Goal: Task Accomplishment & Management: Manage account settings

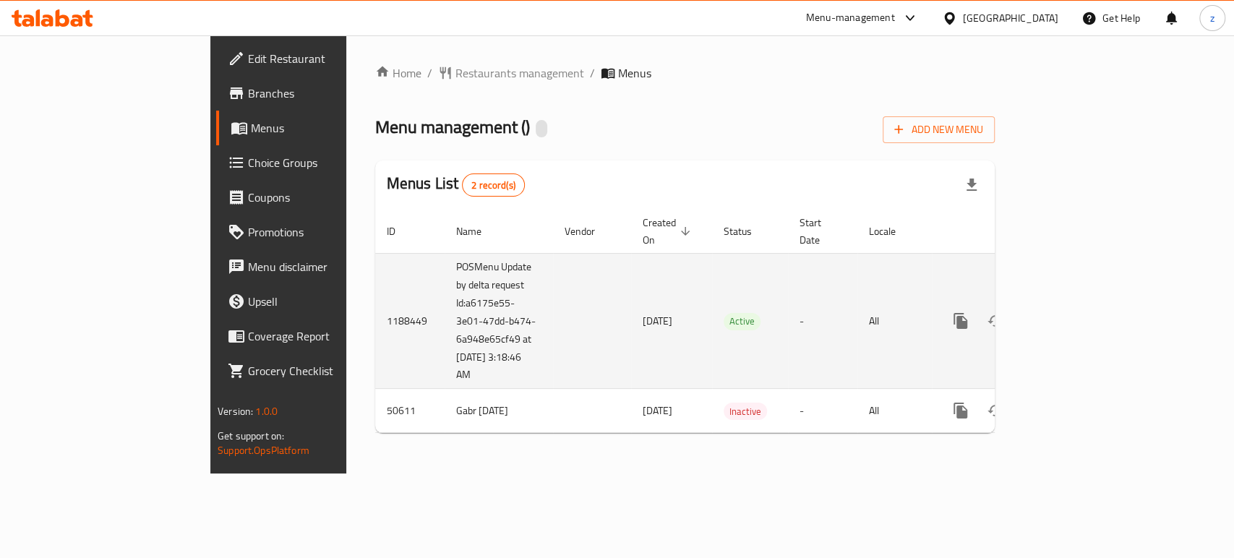
click at [1073, 312] on icon "enhanced table" at bounding box center [1064, 320] width 17 height 17
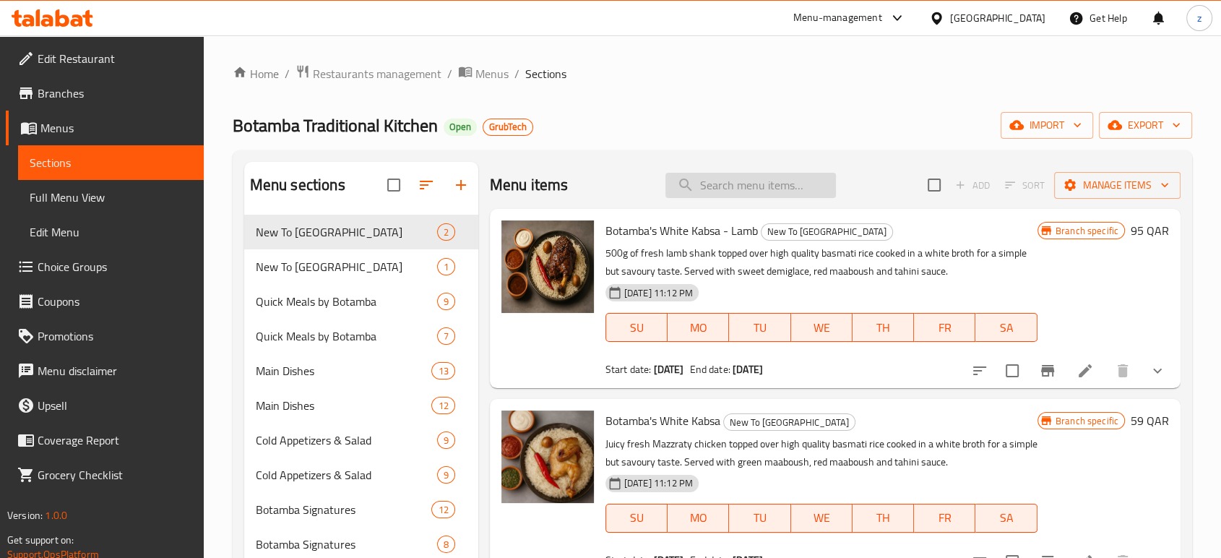
click at [734, 184] on input "search" at bounding box center [751, 185] width 171 height 25
paste input "Creamy chicken"
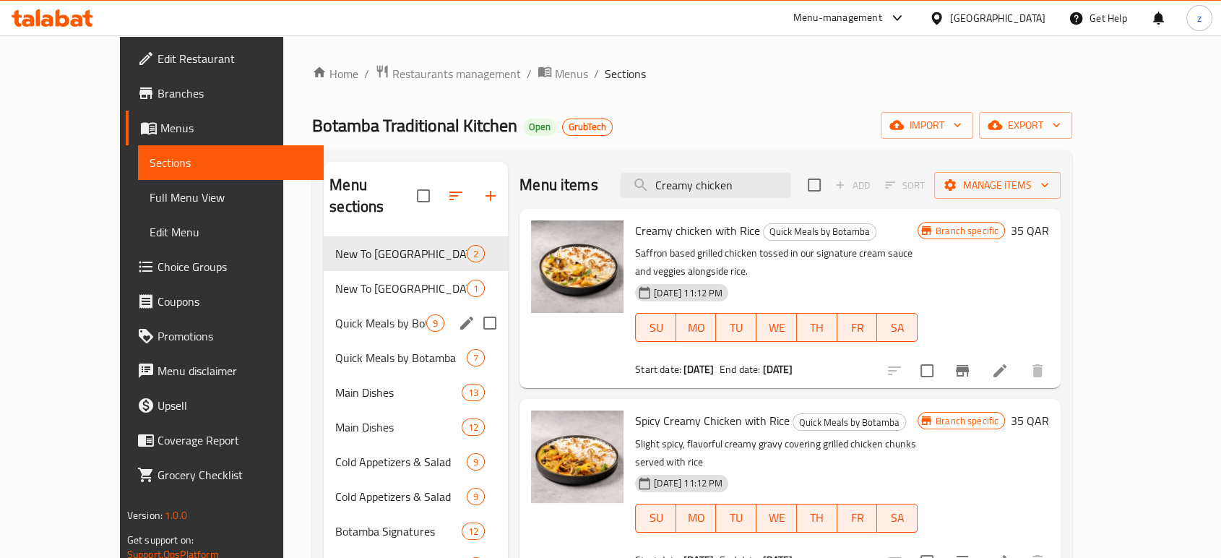
type input "Creamy chicken"
click at [335, 314] on span "Quick Meals by Botamba" at bounding box center [380, 322] width 91 height 17
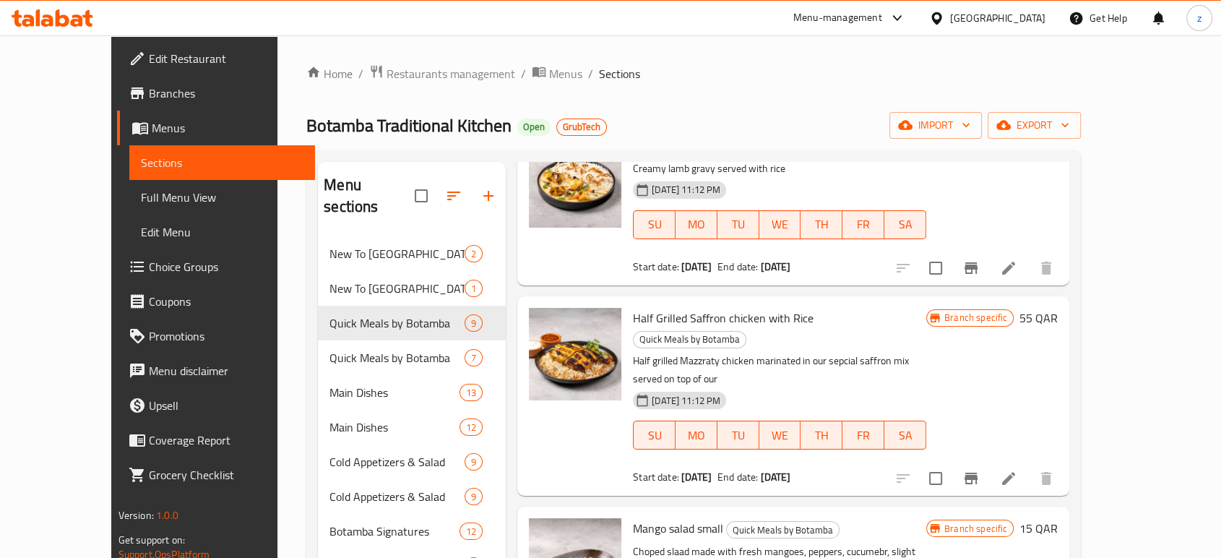
scroll to position [642, 0]
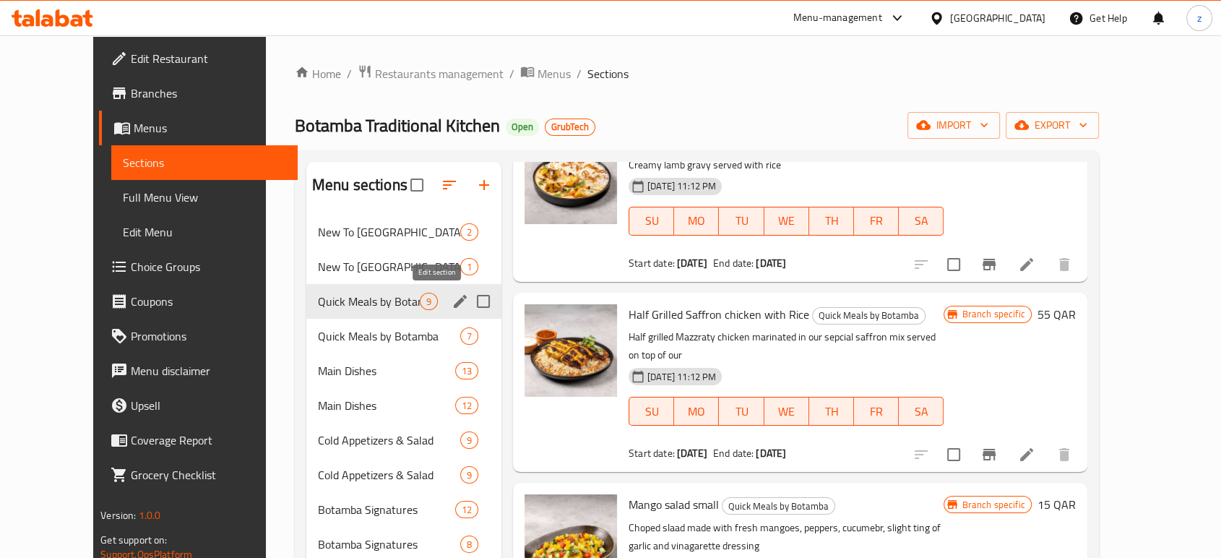
click at [452, 299] on icon "edit" at bounding box center [460, 301] width 17 height 17
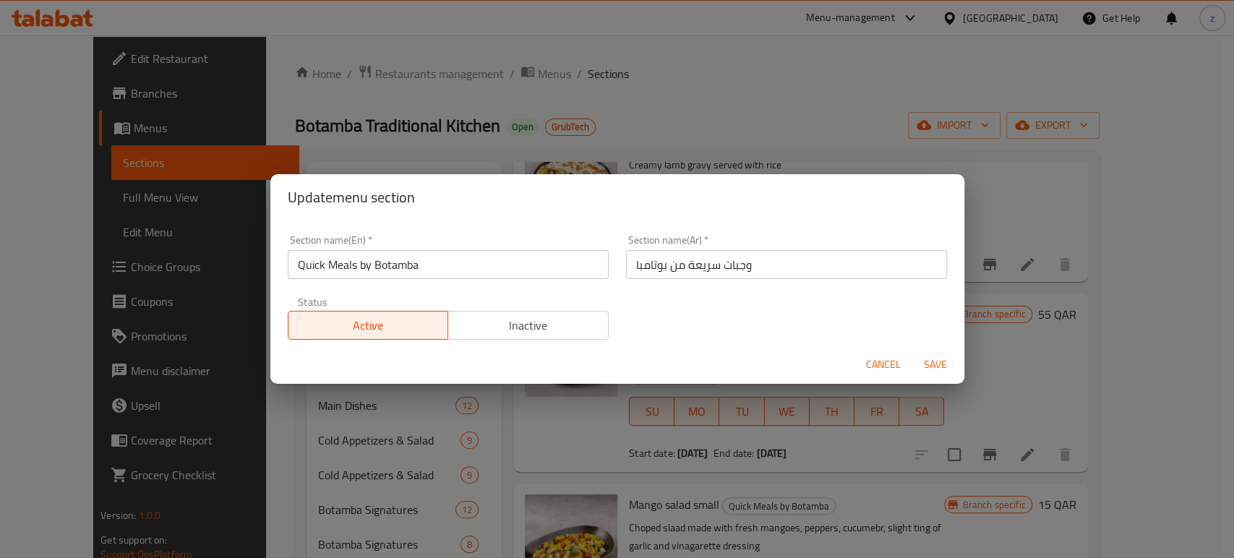
click at [554, 321] on span "Inactive" at bounding box center [528, 325] width 149 height 21
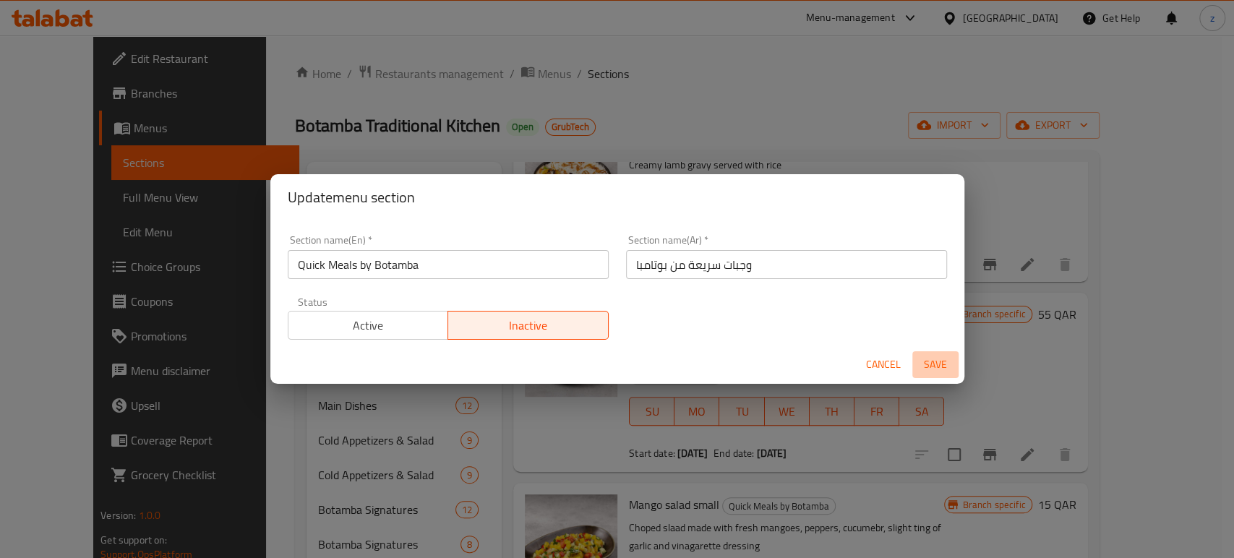
click at [936, 363] on span "Save" at bounding box center [935, 365] width 35 height 18
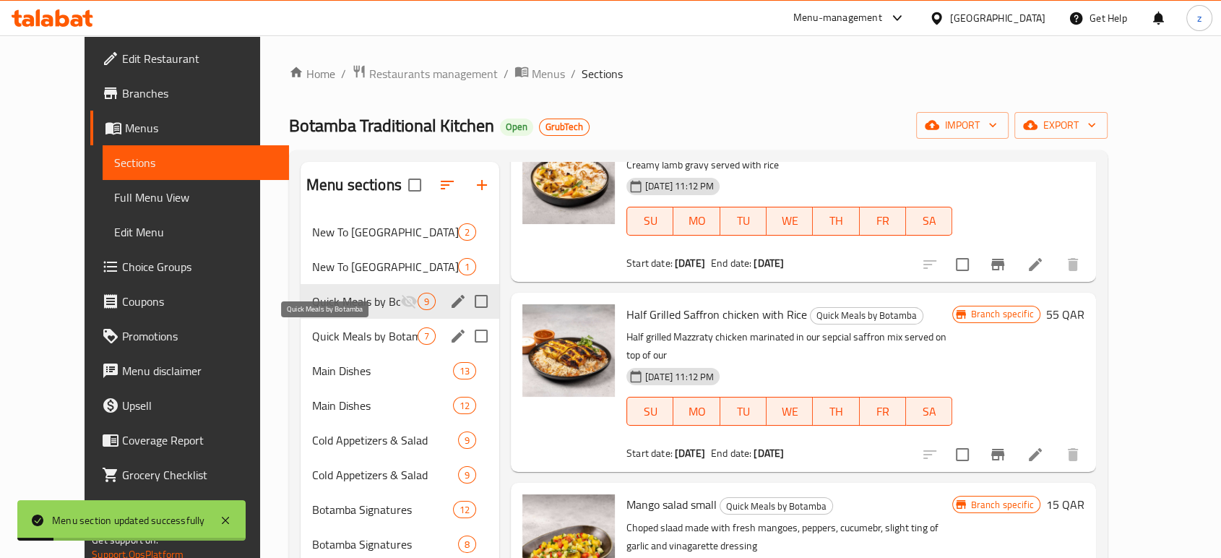
click at [341, 330] on span "Quick Meals by Botamba" at bounding box center [365, 335] width 106 height 17
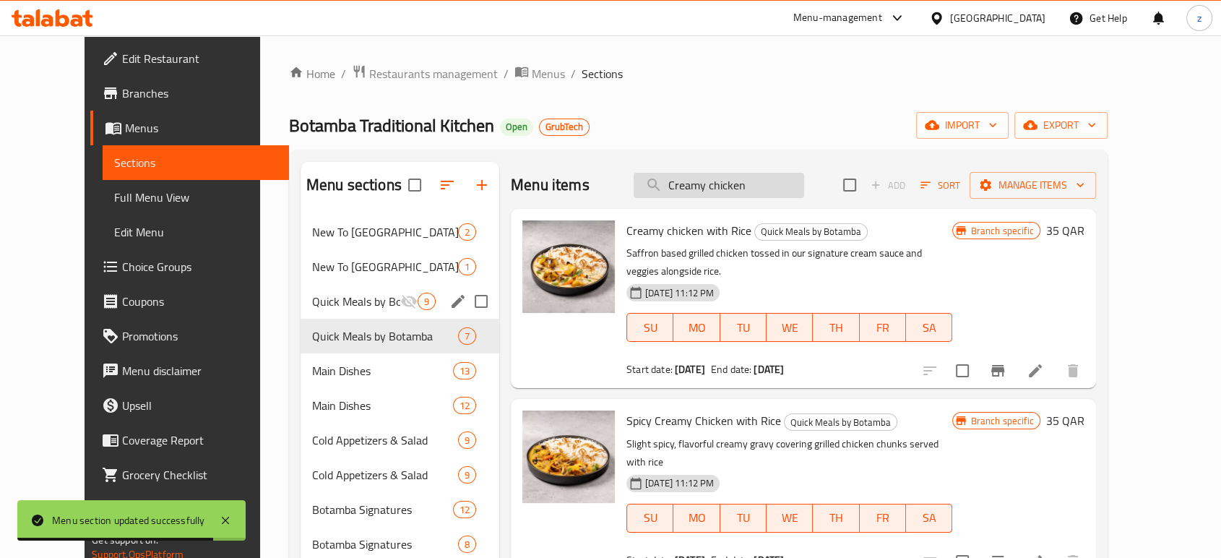
click at [796, 185] on input "Creamy chicken" at bounding box center [719, 185] width 171 height 25
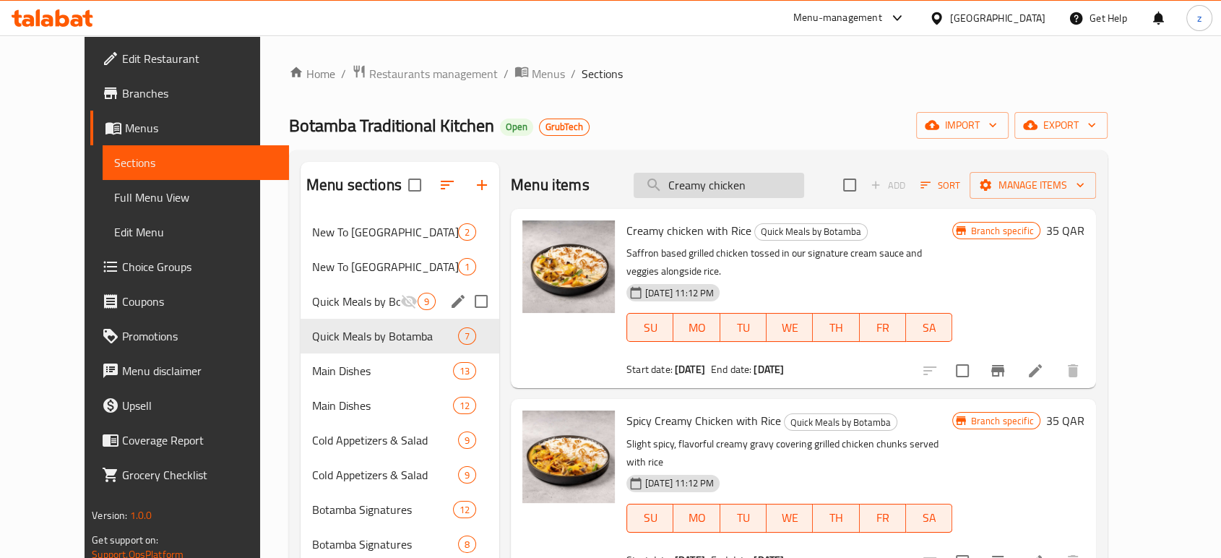
click at [799, 183] on input "Creamy chicken" at bounding box center [719, 185] width 171 height 25
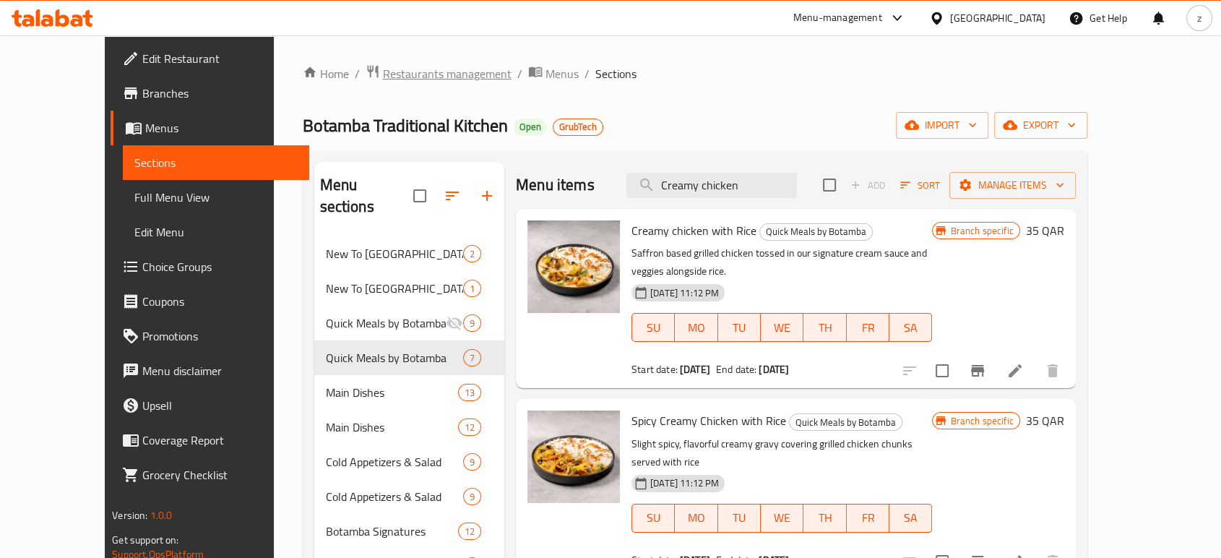
click at [383, 66] on span "Restaurants management" at bounding box center [447, 73] width 129 height 17
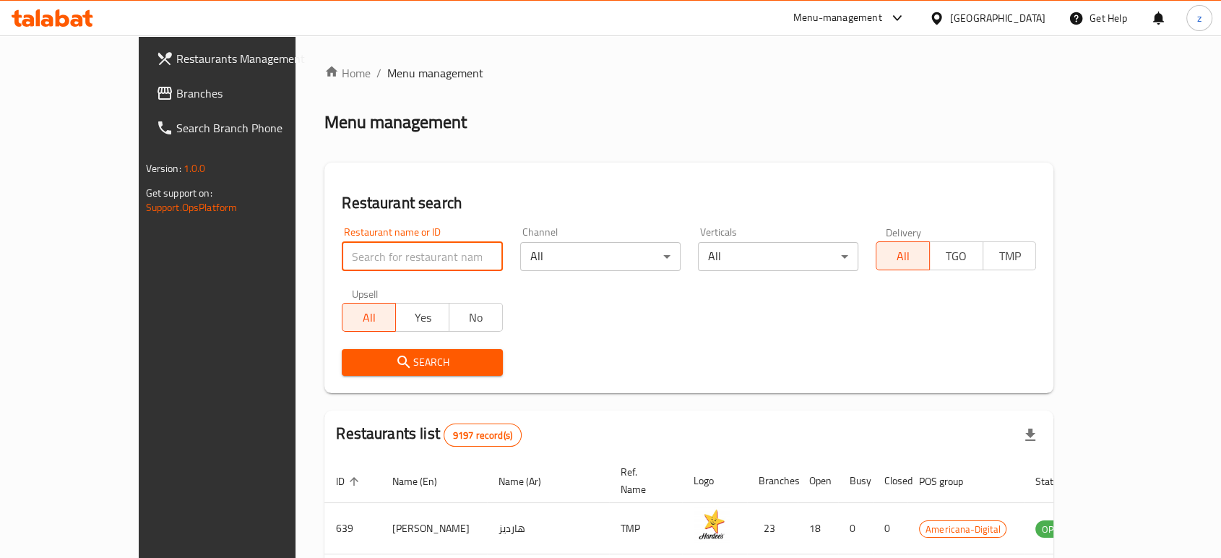
click at [362, 254] on input "search" at bounding box center [422, 256] width 160 height 29
type input "ASSEER TIME"
click button "Search" at bounding box center [422, 362] width 160 height 27
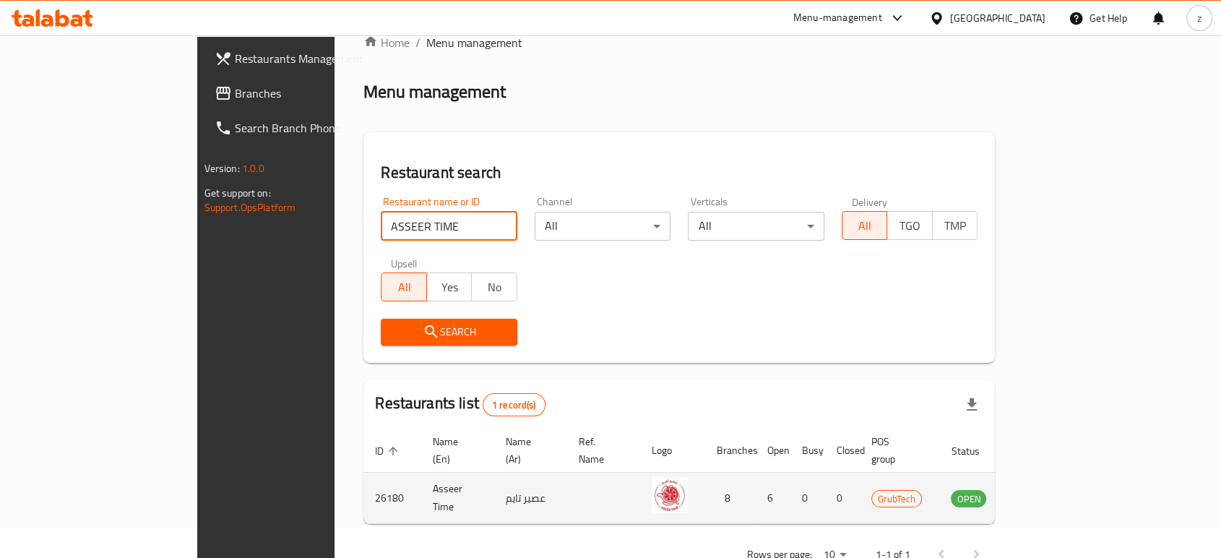
scroll to position [58, 0]
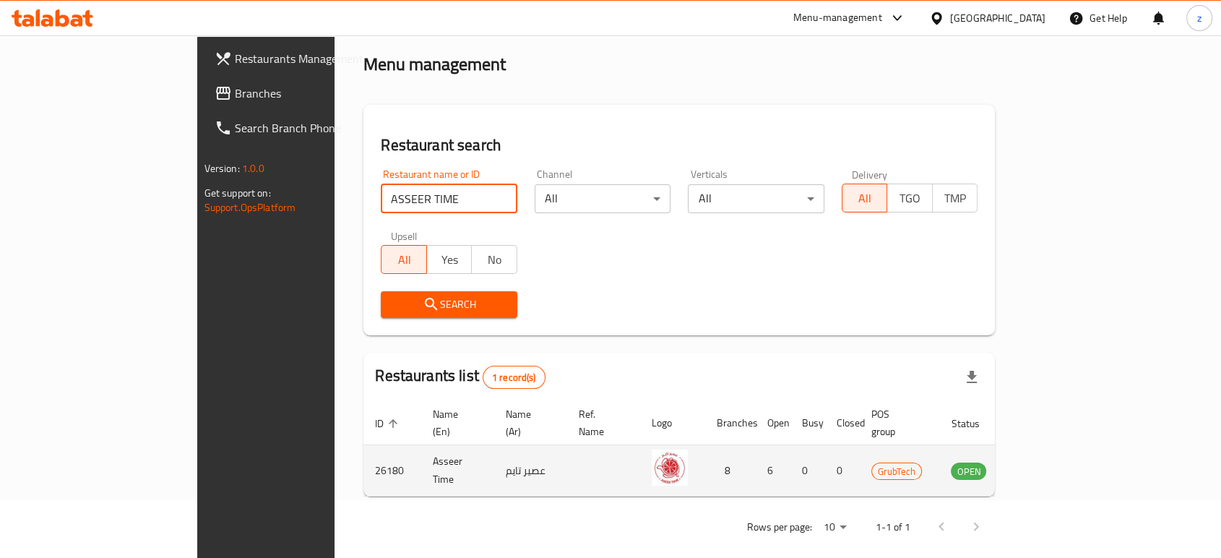
click at [1054, 462] on link "enhanced table" at bounding box center [1040, 470] width 27 height 17
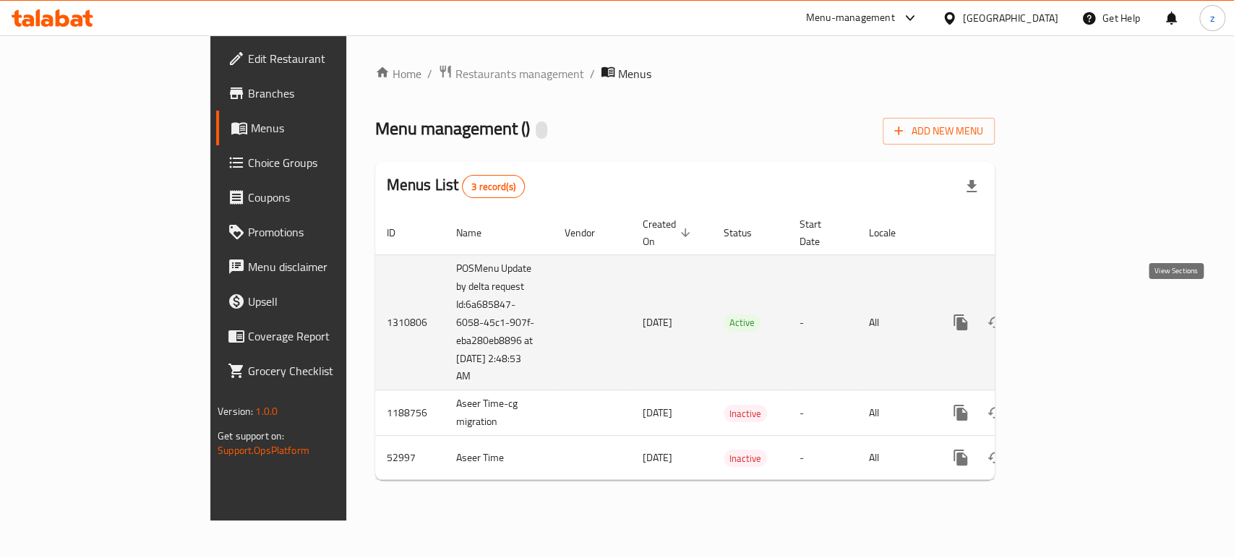
click at [1073, 314] on icon "enhanced table" at bounding box center [1064, 322] width 17 height 17
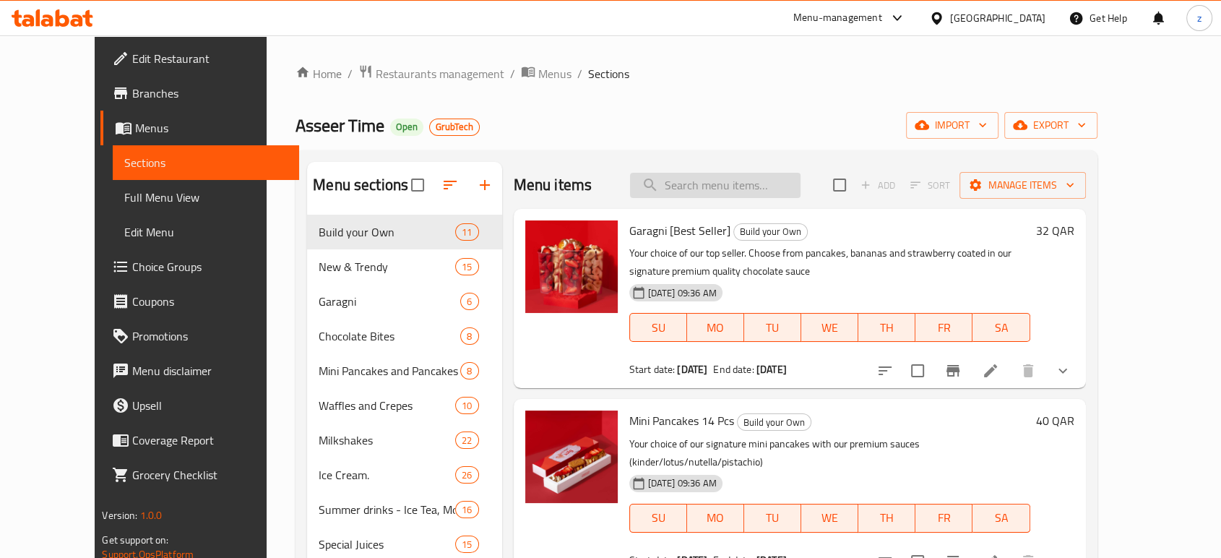
click at [719, 189] on input "search" at bounding box center [715, 185] width 171 height 25
paste input "Boom Boom"
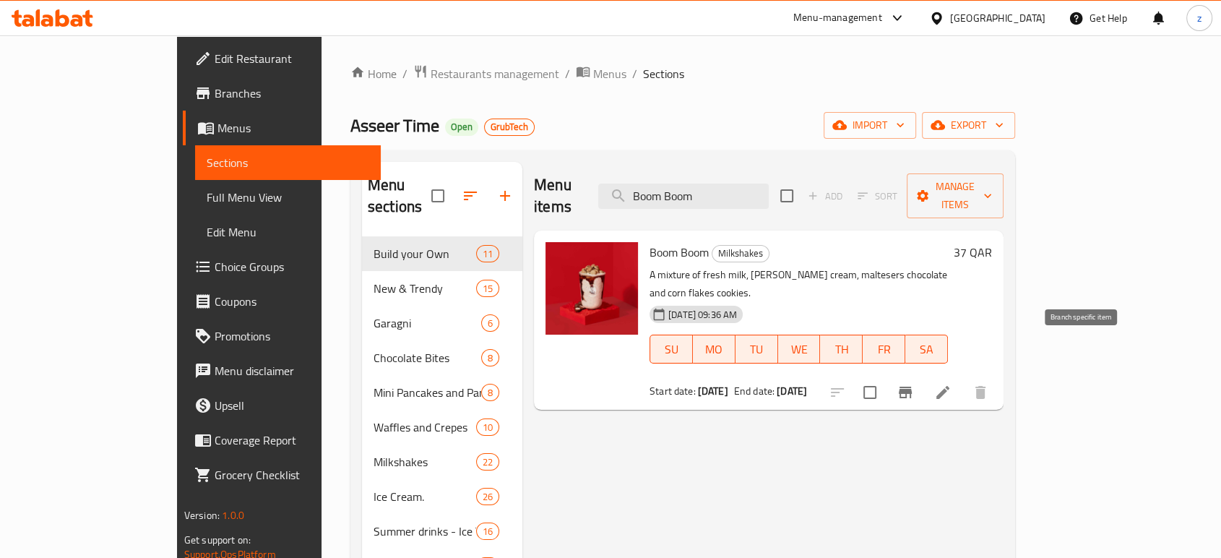
type input "Boom Boom"
click at [914, 384] on icon "Branch-specific-item" at bounding box center [905, 392] width 17 height 17
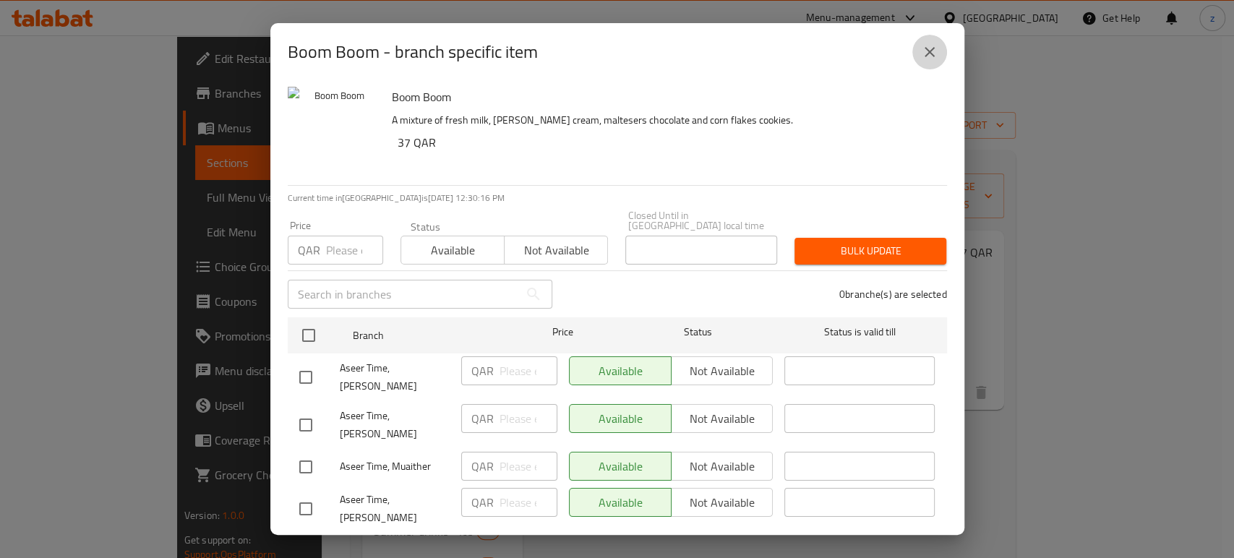
click at [928, 51] on icon "close" at bounding box center [929, 52] width 10 height 10
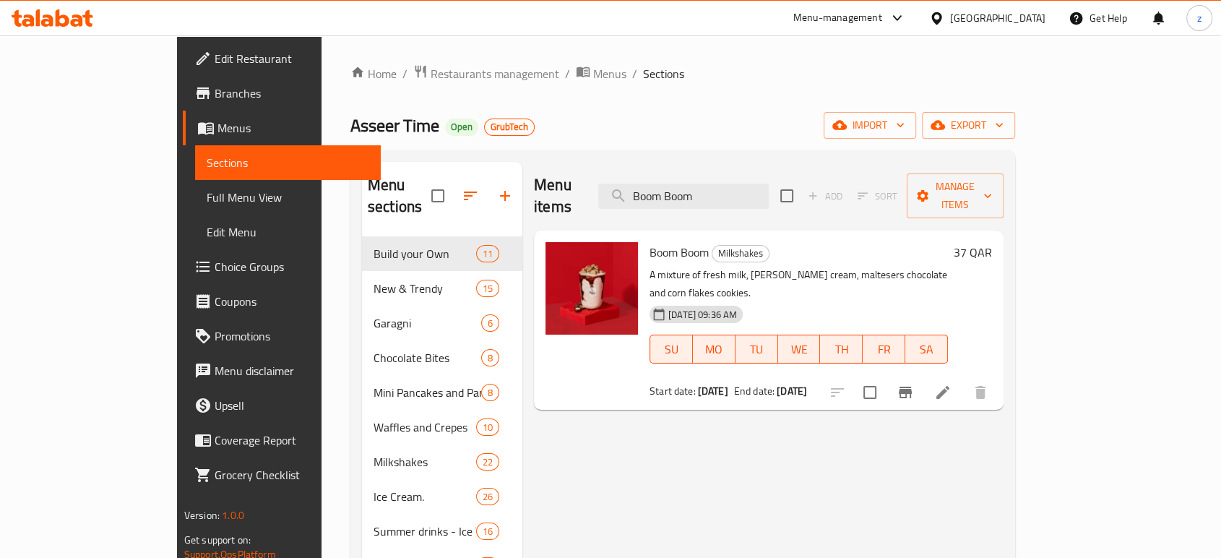
click at [952, 384] on icon at bounding box center [942, 392] width 17 height 17
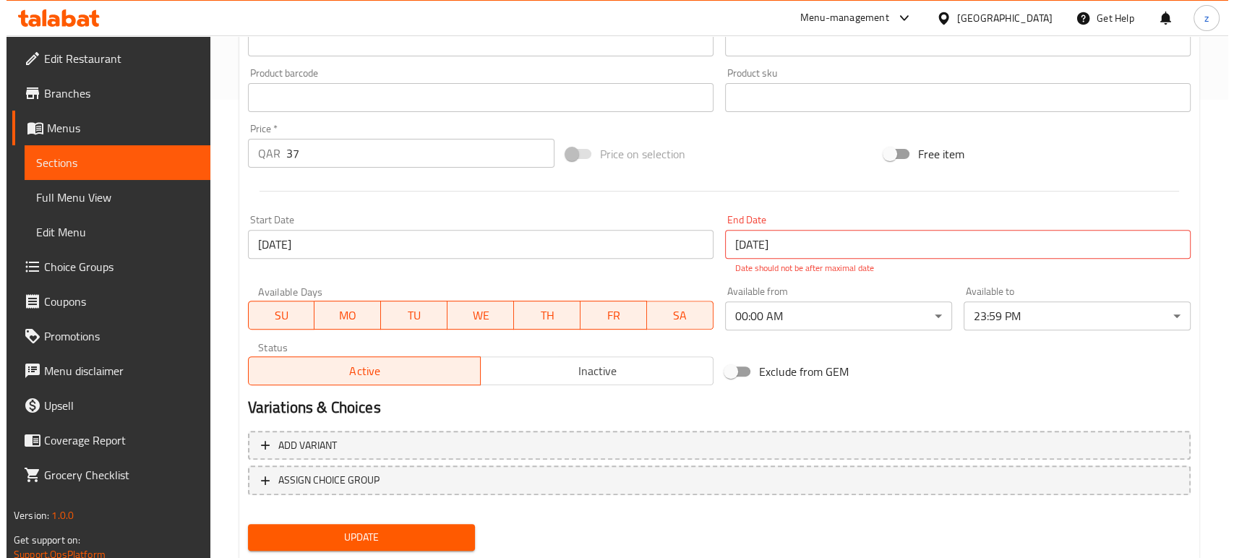
scroll to position [499, 0]
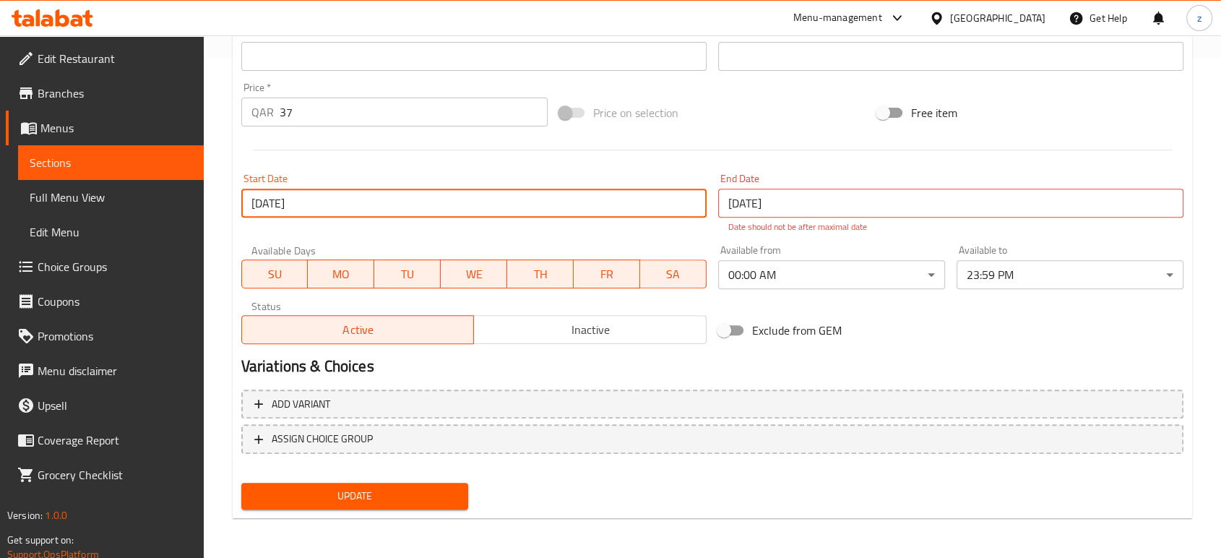
click at [687, 199] on input "[DATE]" at bounding box center [473, 203] width 465 height 29
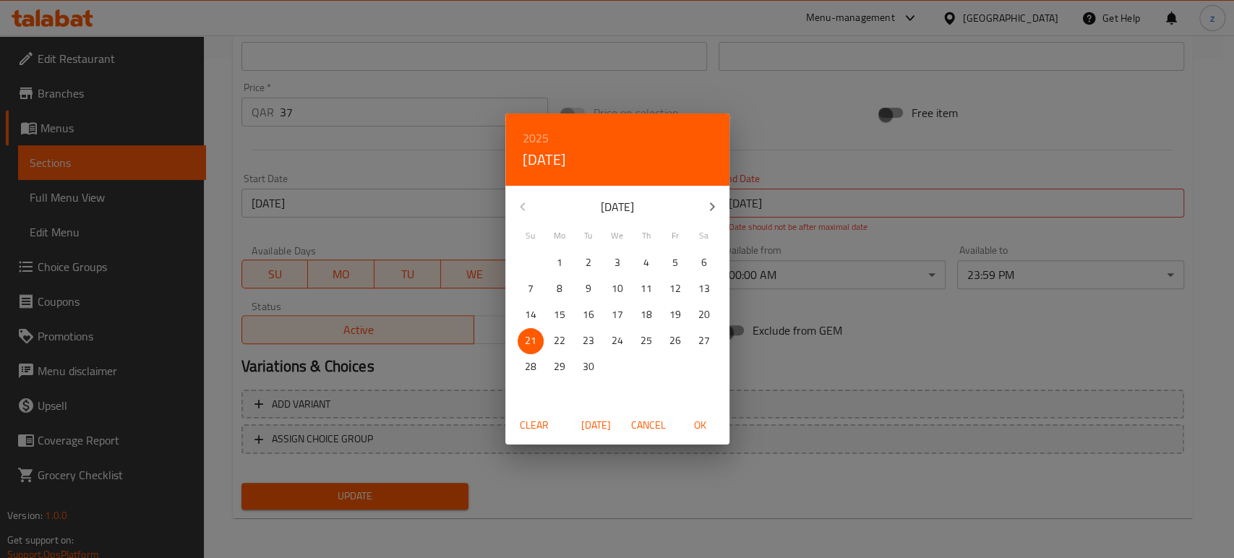
click at [537, 421] on span "Clear" at bounding box center [534, 425] width 35 height 18
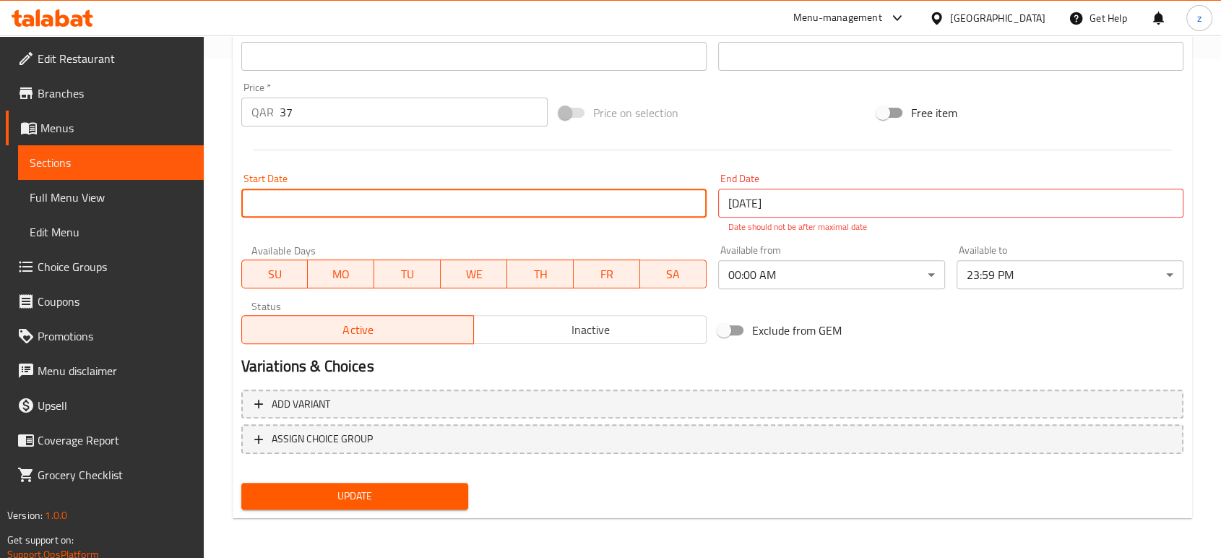
click at [842, 193] on input "[DATE]" at bounding box center [950, 203] width 465 height 29
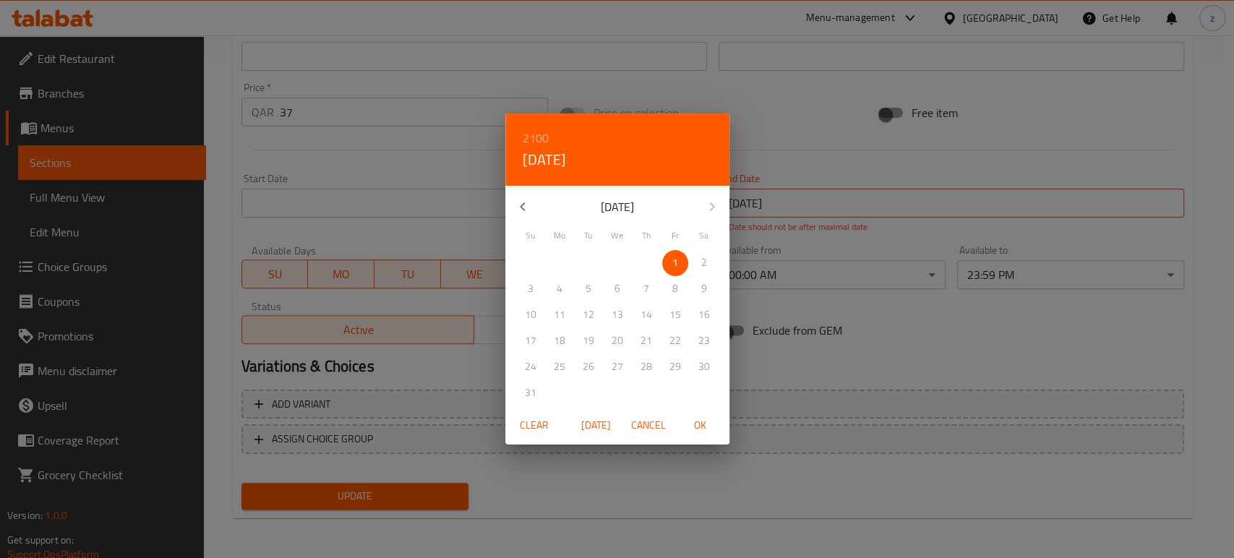
click at [538, 424] on span "Clear" at bounding box center [534, 425] width 35 height 18
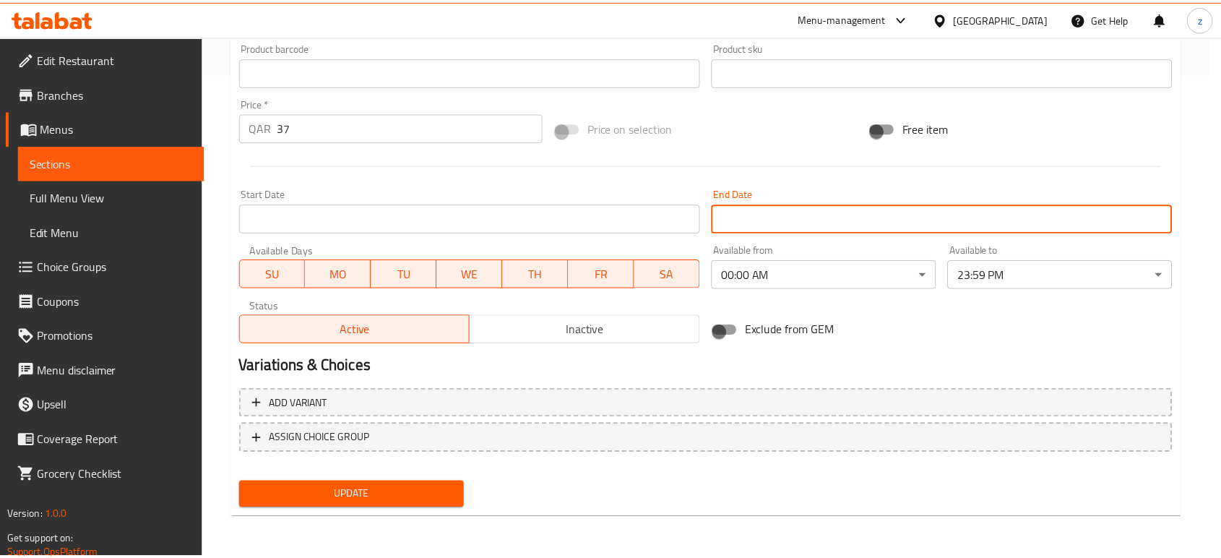
scroll to position [483, 0]
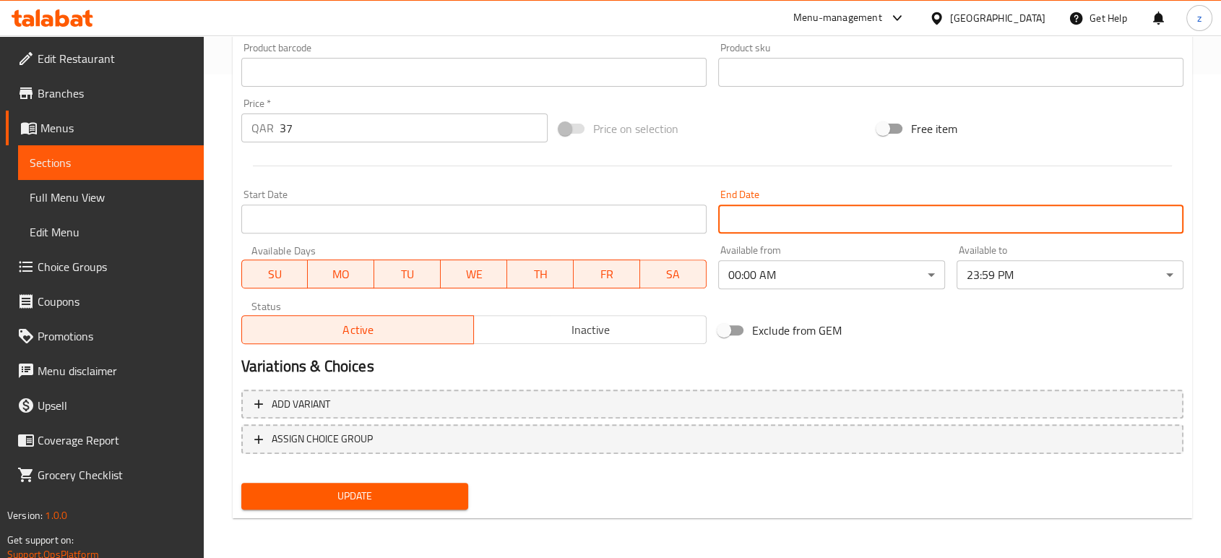
click at [369, 502] on span "Update" at bounding box center [355, 496] width 204 height 18
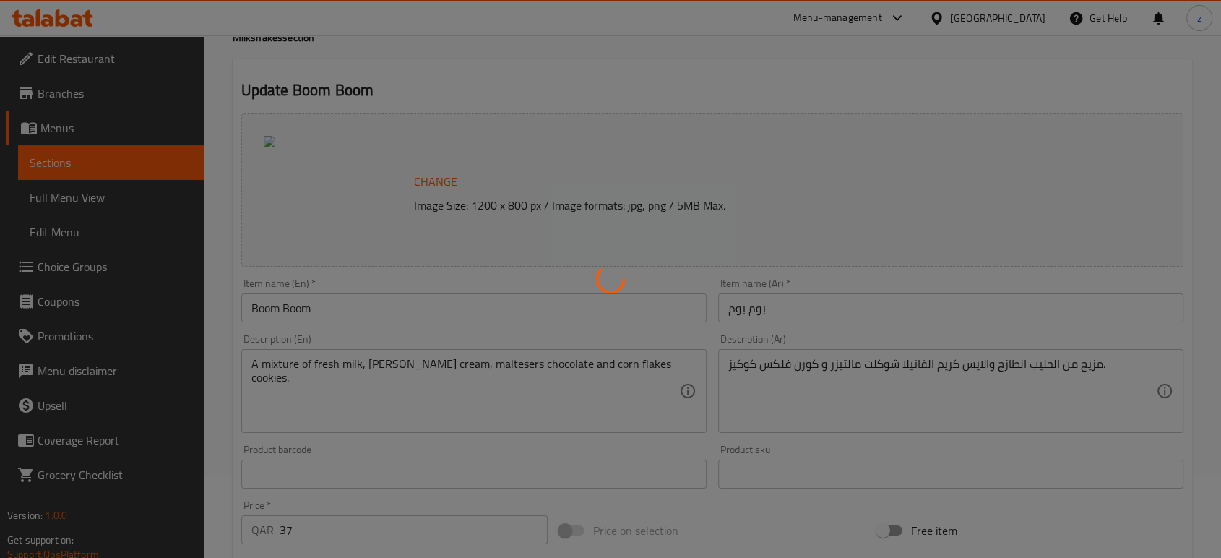
scroll to position [1, 0]
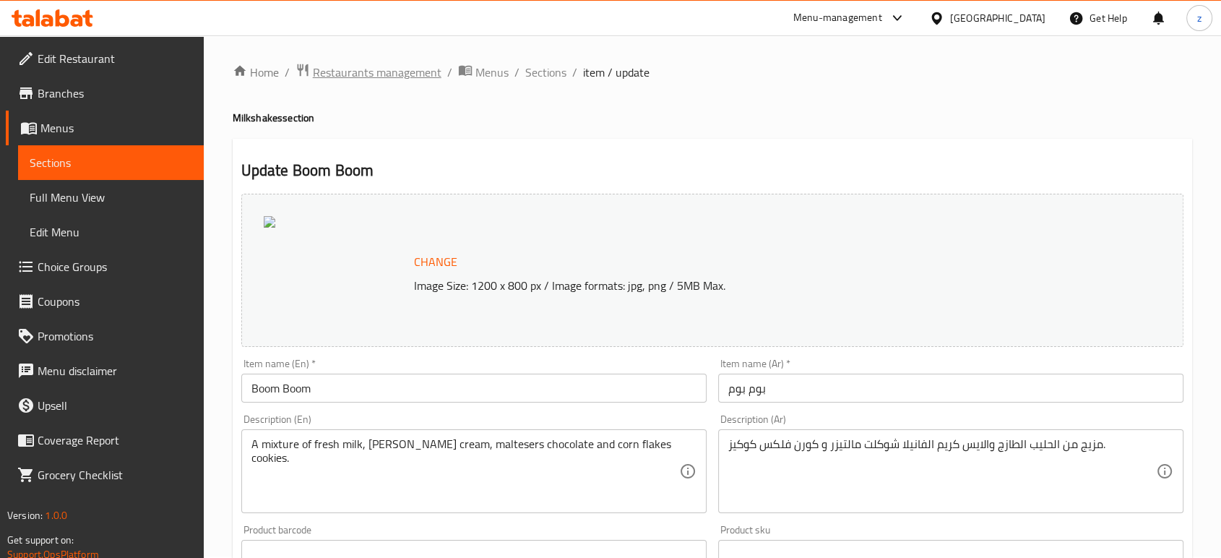
click at [385, 79] on span "Restaurants management" at bounding box center [377, 72] width 129 height 17
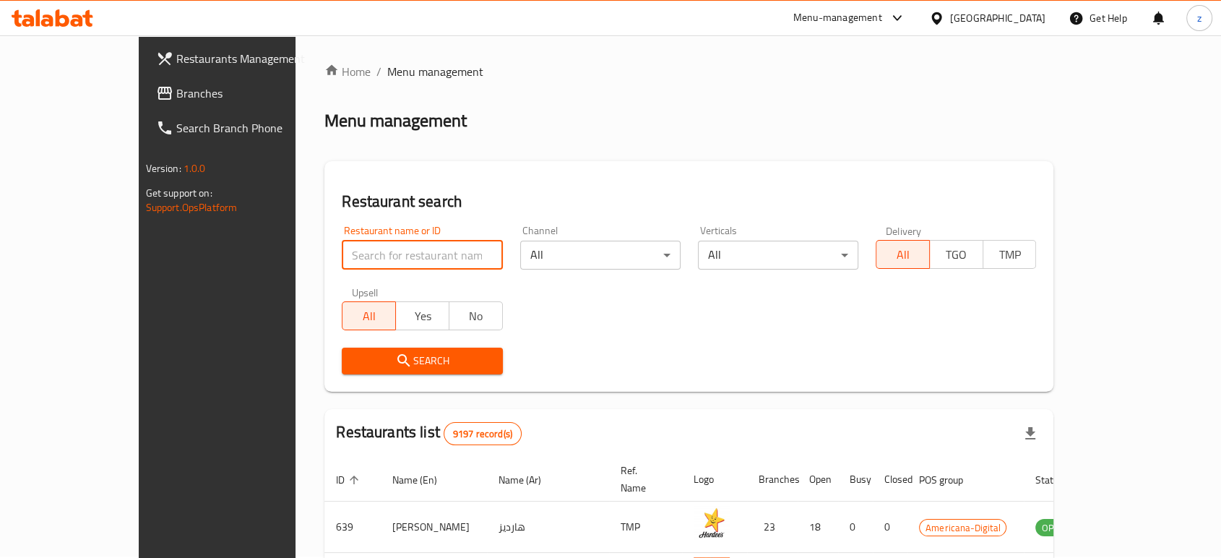
click at [342, 253] on input "search" at bounding box center [422, 255] width 160 height 29
paste input "Crunchy"
click button "Search" at bounding box center [422, 361] width 160 height 27
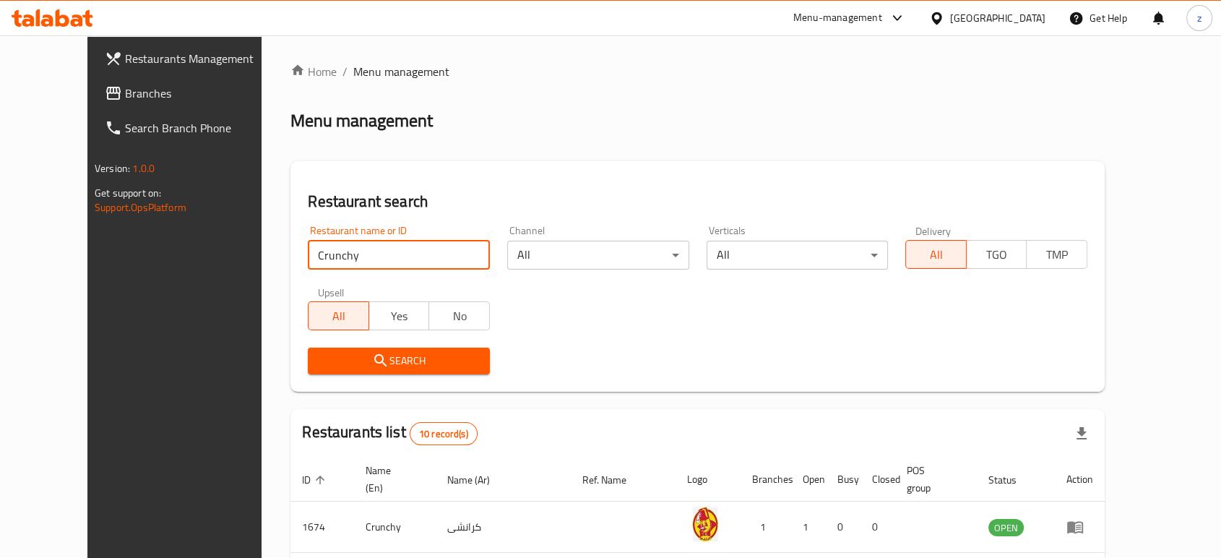
type input "CRUNCHY"
click at [372, 358] on icon "submit" at bounding box center [380, 360] width 17 height 17
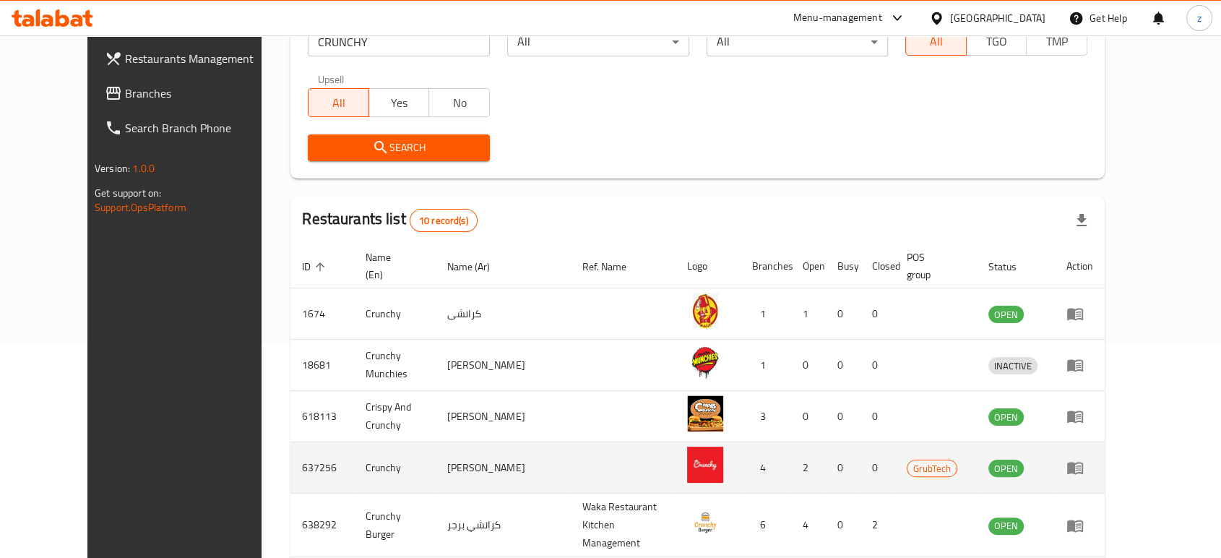
scroll to position [243, 0]
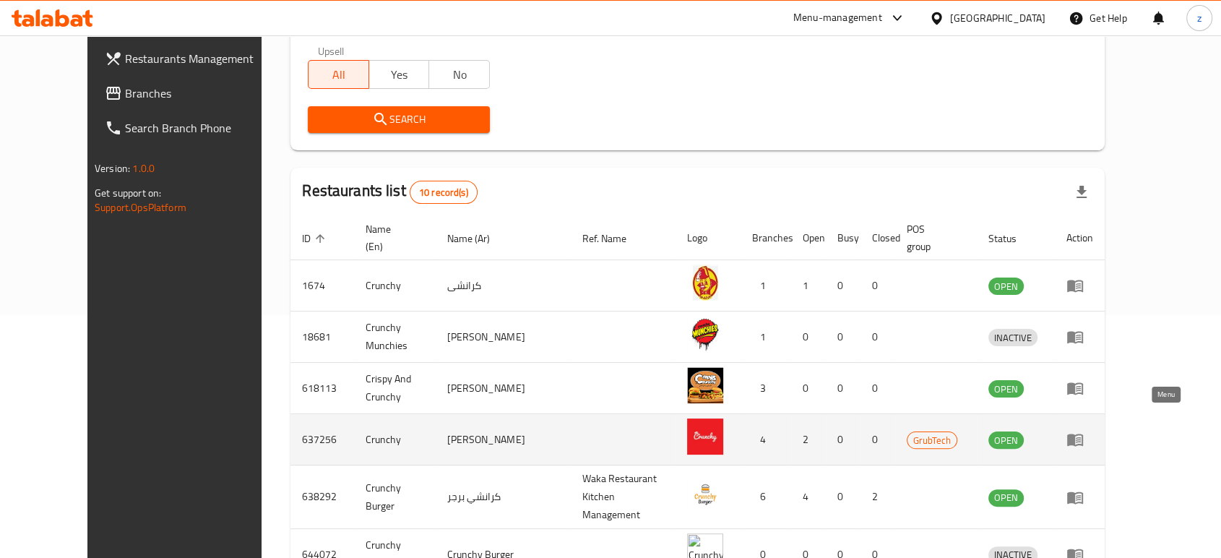
click at [1084, 431] on icon "enhanced table" at bounding box center [1075, 439] width 17 height 17
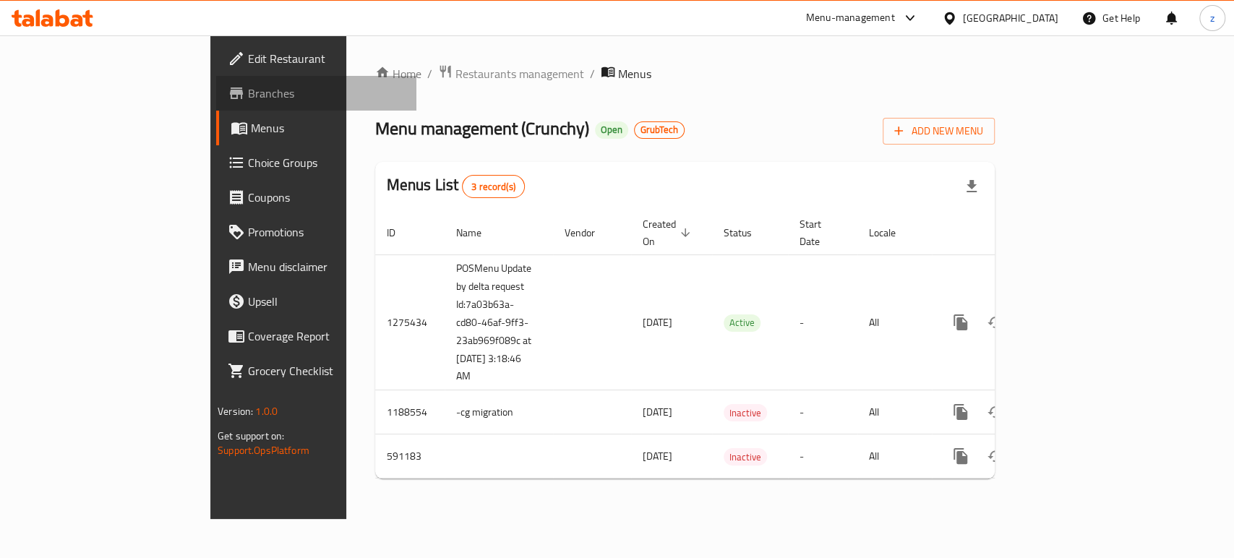
click at [248, 95] on span "Branches" at bounding box center [326, 93] width 157 height 17
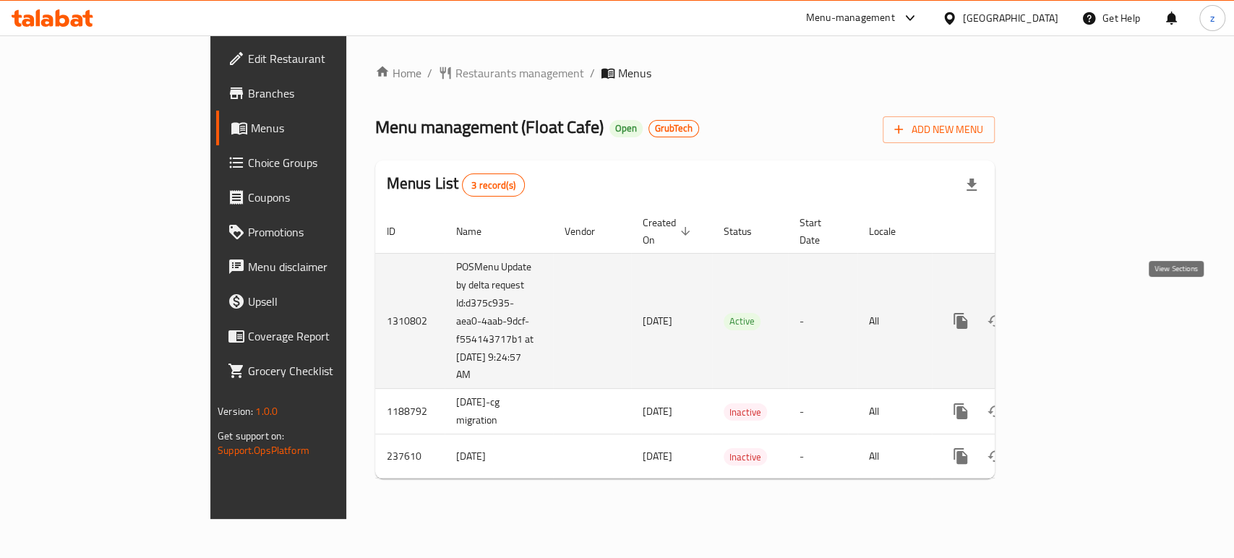
click at [1071, 314] on icon "enhanced table" at bounding box center [1064, 320] width 13 height 13
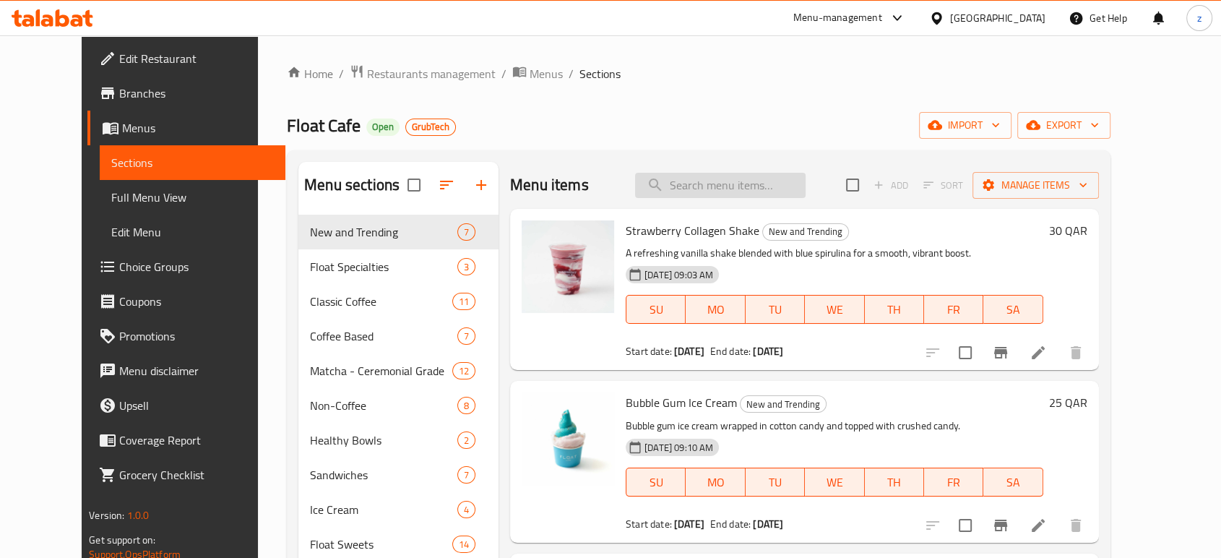
click at [715, 175] on input "search" at bounding box center [720, 185] width 171 height 25
paste input "Molten Chocolate"
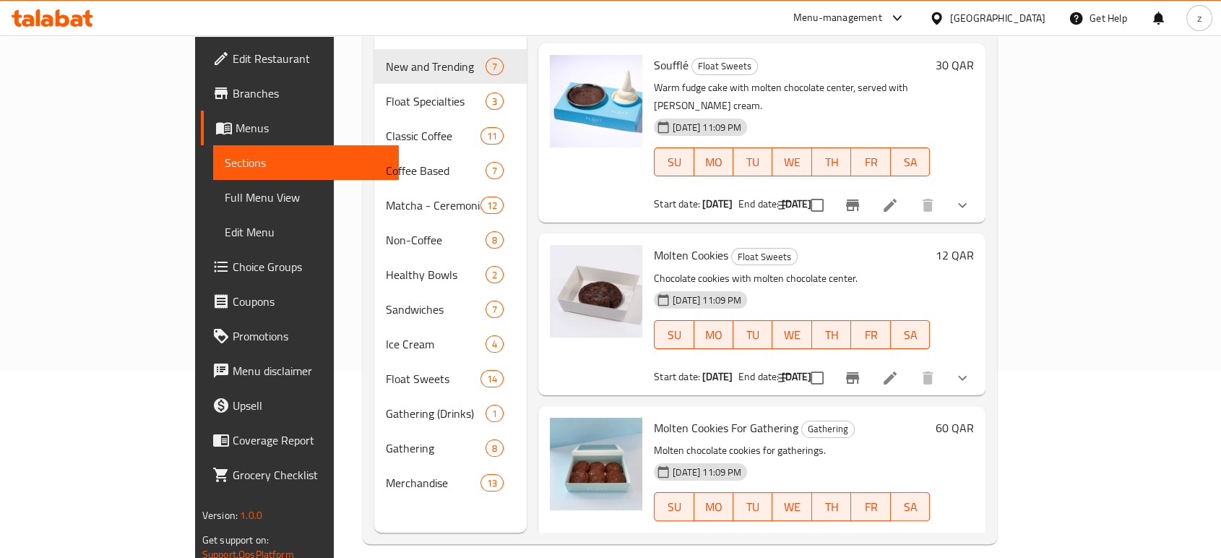
scroll to position [202, 0]
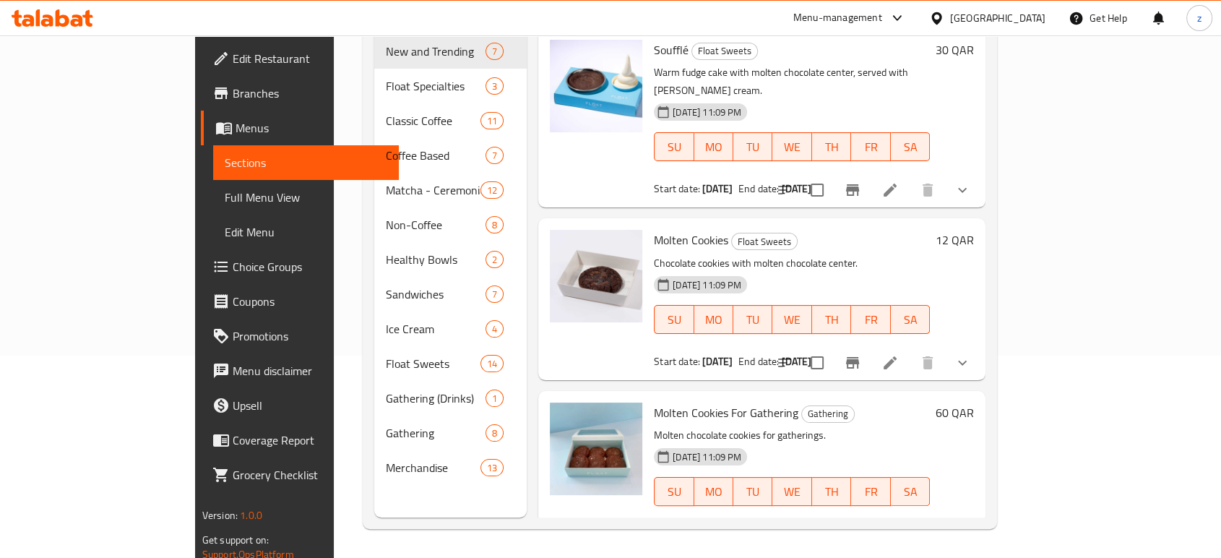
type input "Molten Chocolate"
copy h6 "Molten Cookies For Gathering"
drag, startPoint x: 606, startPoint y: 371, endPoint x: 752, endPoint y: 374, distance: 146.7
click at [752, 403] on h6 "Molten Cookies For Gathering Gathering" at bounding box center [792, 413] width 276 height 20
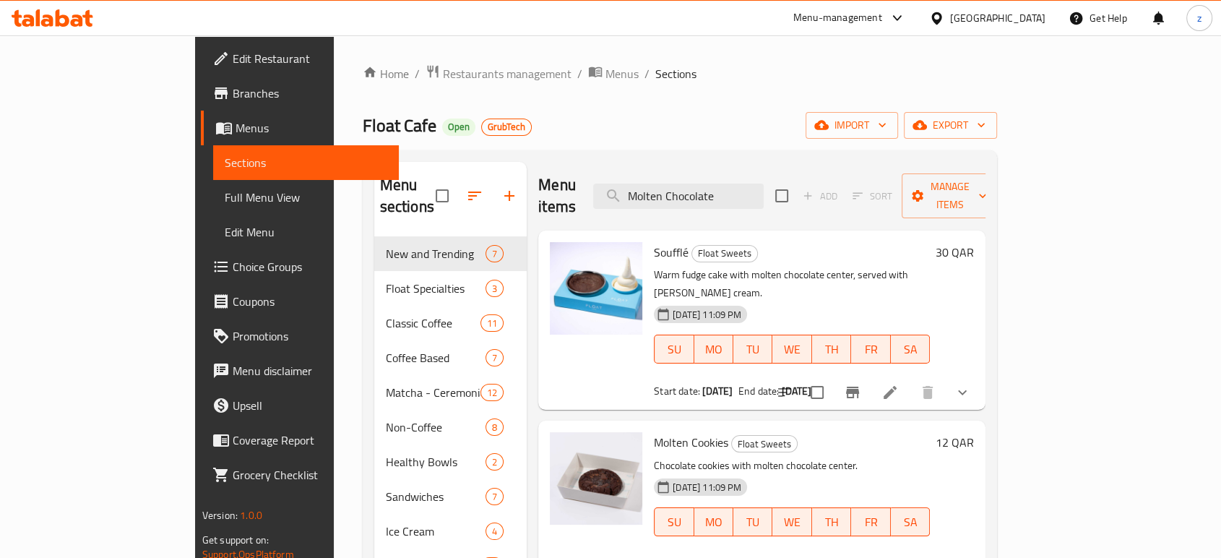
scroll to position [80, 0]
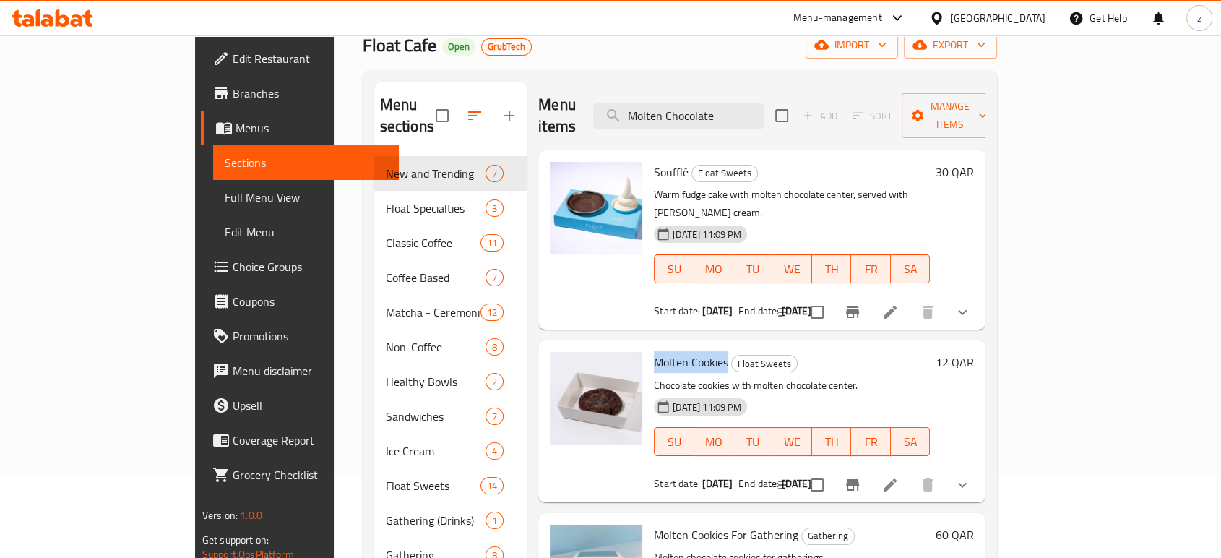
drag, startPoint x: 606, startPoint y: 316, endPoint x: 679, endPoint y: 319, distance: 73.8
click at [679, 352] on h6 "Molten Cookies Float Sweets" at bounding box center [792, 362] width 276 height 20
copy span "Molten Cookies"
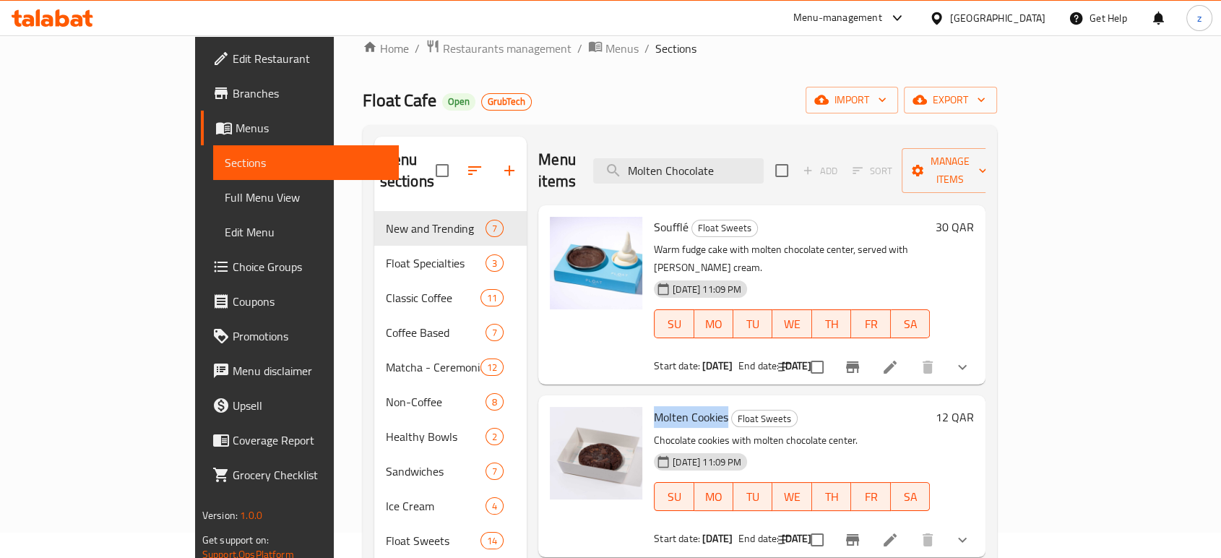
scroll to position [0, 0]
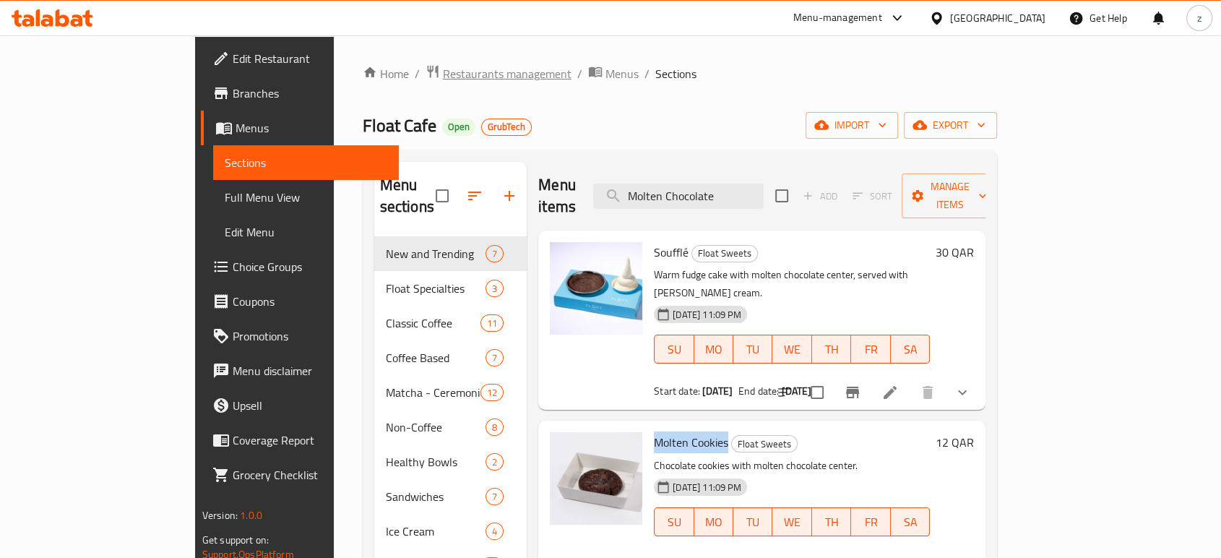
click at [443, 73] on span "Restaurants management" at bounding box center [507, 73] width 129 height 17
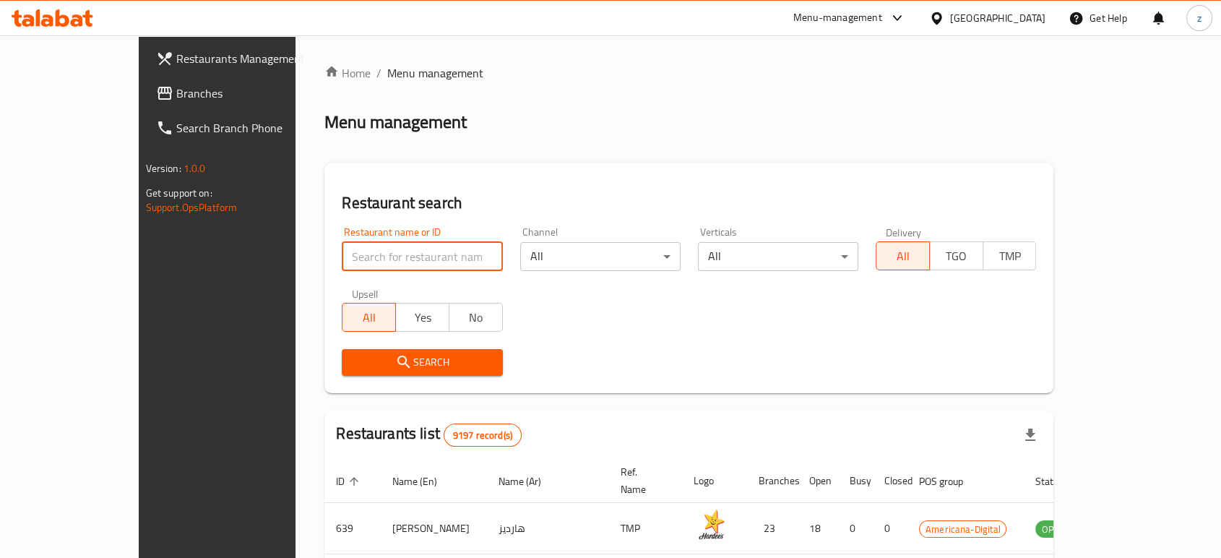
click at [342, 254] on input "search" at bounding box center [422, 256] width 160 height 29
paste input "Koobideh"
type input "Koobideh"
click button "Search" at bounding box center [422, 362] width 160 height 27
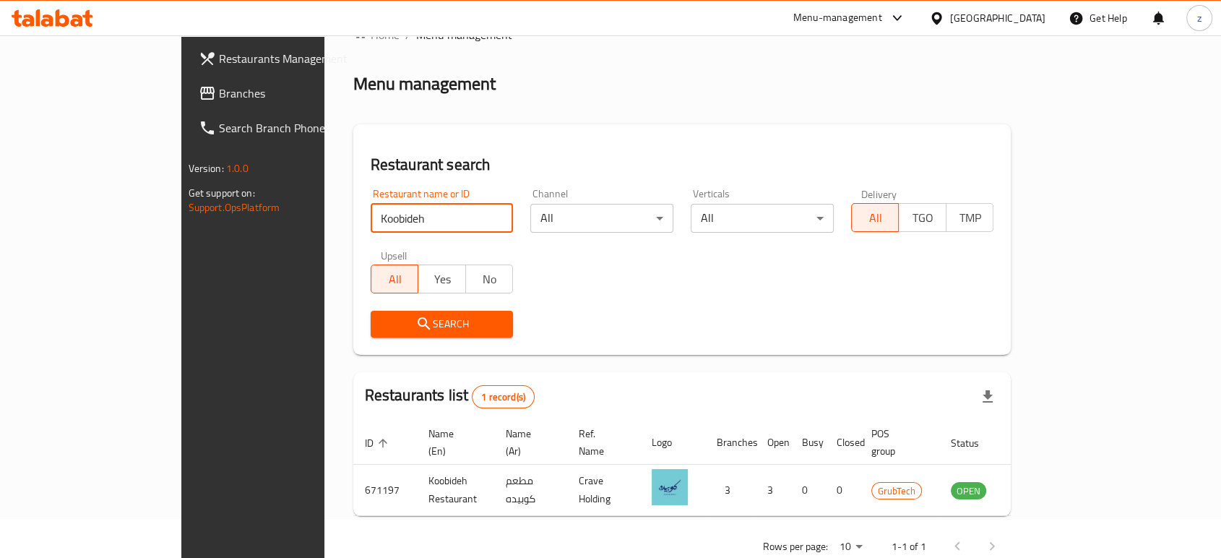
scroll to position [58, 0]
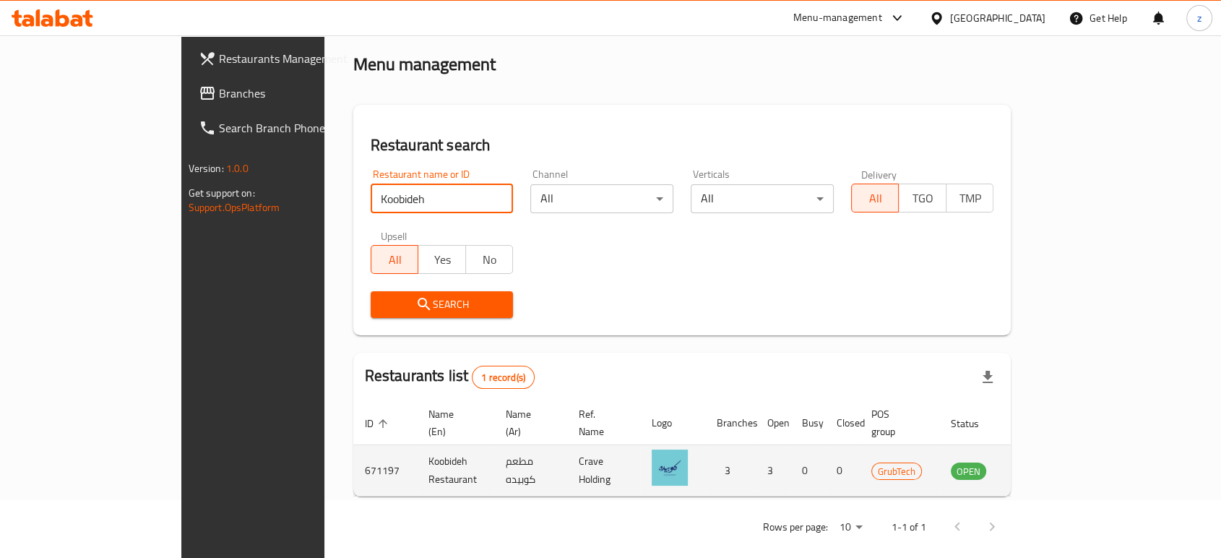
click at [1044, 462] on icon "enhanced table" at bounding box center [1035, 470] width 17 height 17
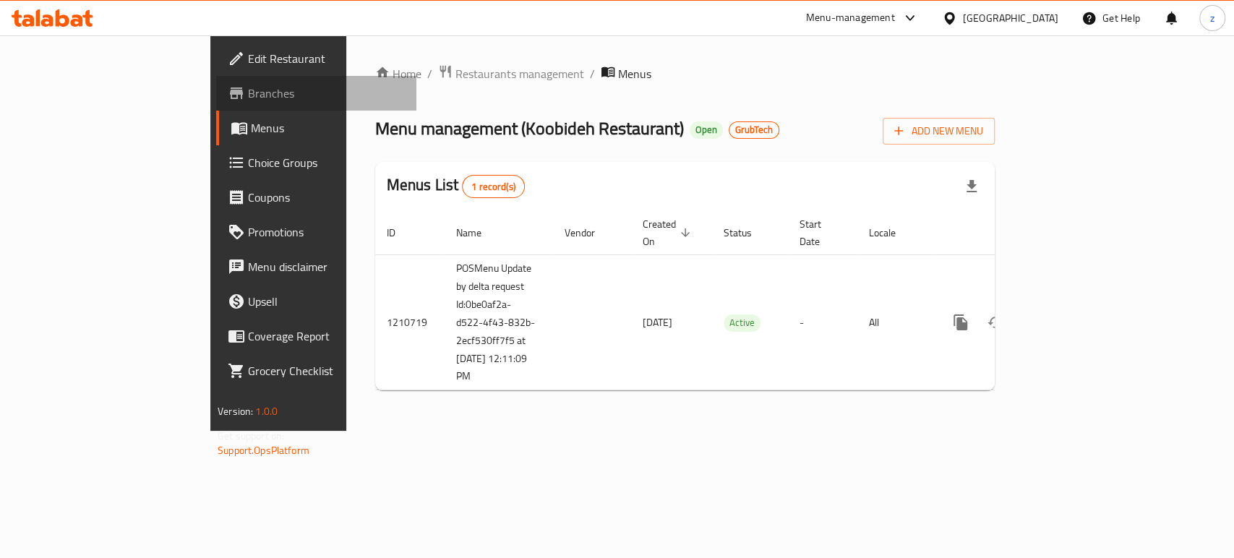
click at [248, 97] on span "Branches" at bounding box center [326, 93] width 157 height 17
